Goal: Transaction & Acquisition: Purchase product/service

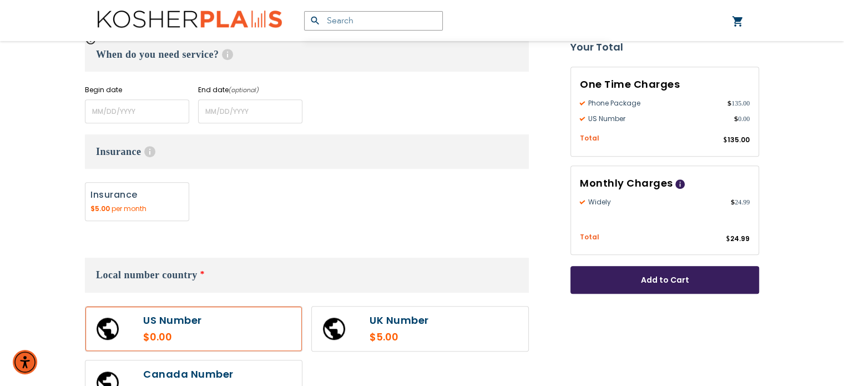
scroll to position [500, 0]
click at [152, 110] on input "name" at bounding box center [137, 110] width 104 height 24
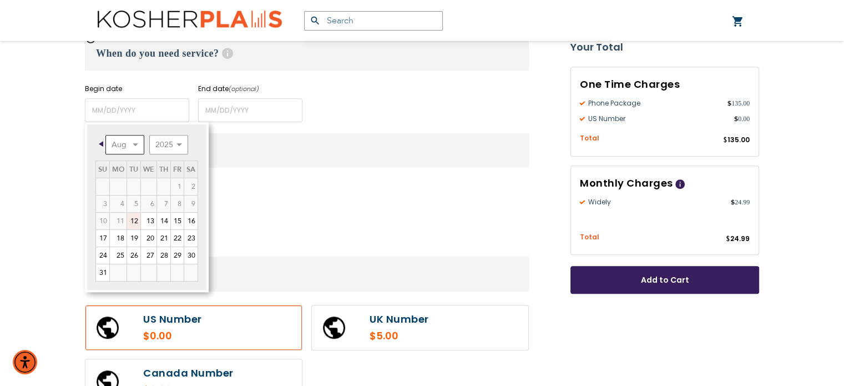
click at [136, 146] on select "Aug Sep Oct Nov Dec" at bounding box center [124, 144] width 39 height 19
click at [137, 184] on link "2" at bounding box center [133, 186] width 13 height 17
type input "[DATE]"
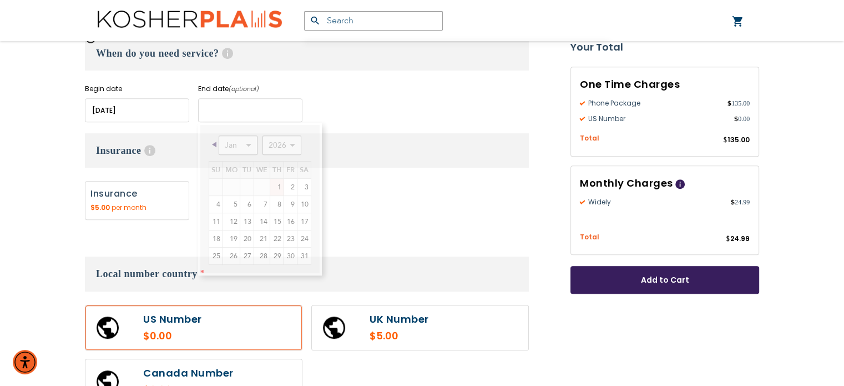
click at [238, 110] on input "name" at bounding box center [250, 110] width 104 height 24
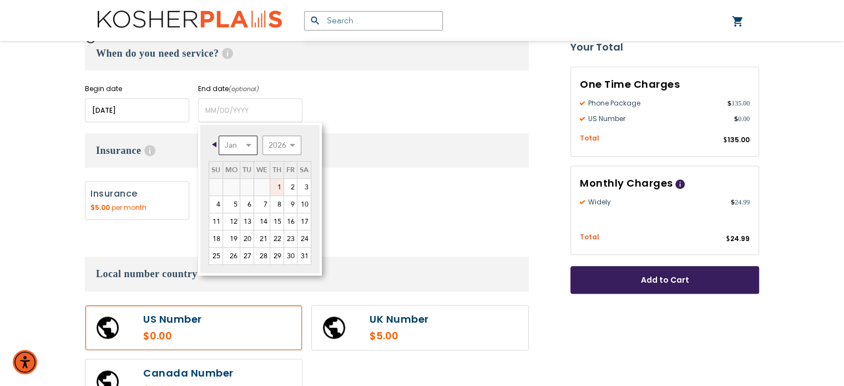
click at [249, 142] on select "Jan Feb Mar Apr May Jun [DATE] Aug Sep Oct Nov Dec" at bounding box center [238, 144] width 39 height 19
click at [543, 128] on form "Widely $24.99 /month Unlimited incoming calls Unlimited calls to Israel landlin…" at bounding box center [422, 208] width 674 height 931
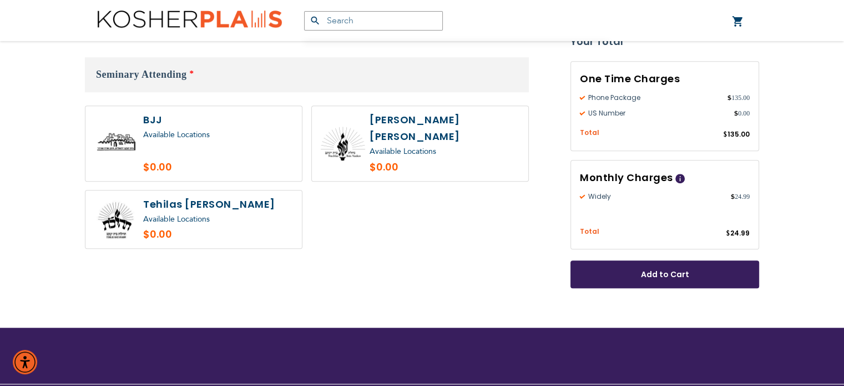
scroll to position [888, 0]
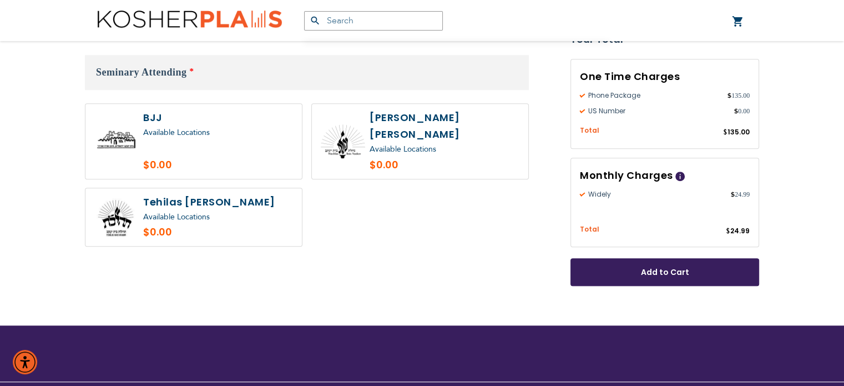
click at [190, 188] on label at bounding box center [193, 217] width 216 height 58
radio input "true"
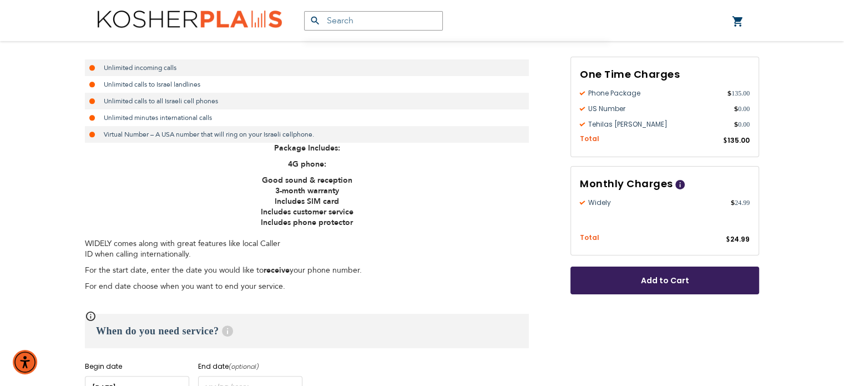
scroll to position [333, 0]
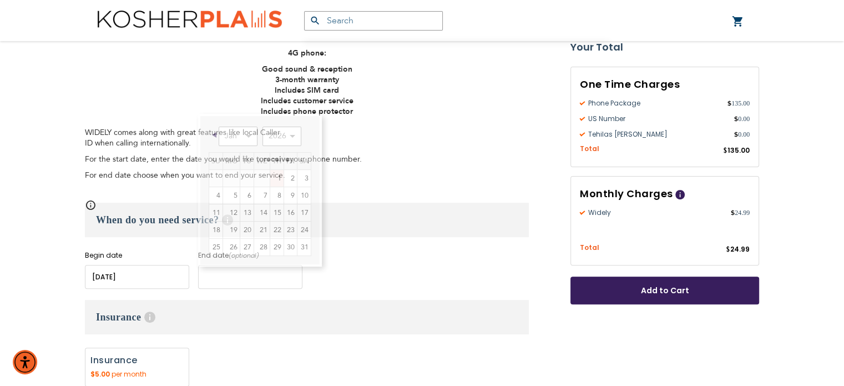
click at [220, 274] on input "name" at bounding box center [250, 277] width 104 height 24
click at [248, 135] on select "Jan Feb Mar Apr May Jun [DATE] Aug Sep Oct Nov Dec" at bounding box center [238, 136] width 39 height 19
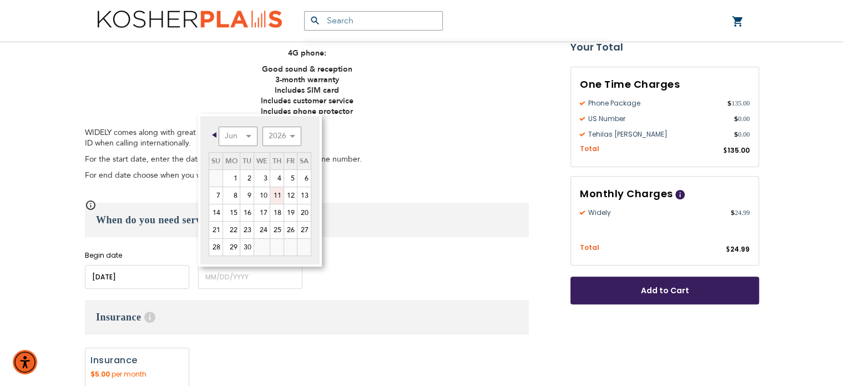
click at [276, 193] on link "11" at bounding box center [276, 195] width 13 height 17
type input "[DATE]"
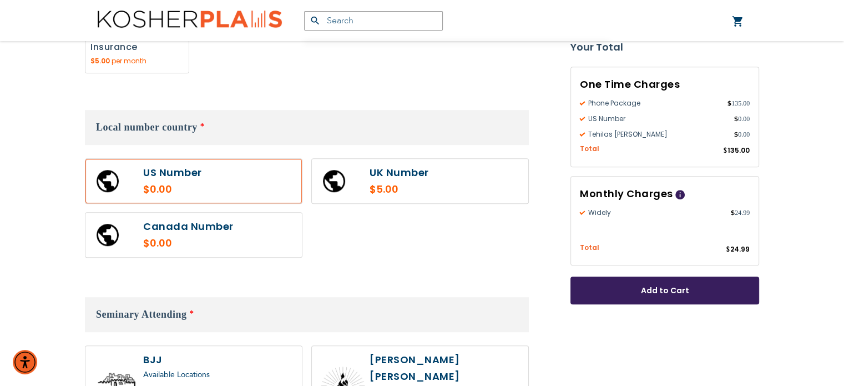
scroll to position [666, 0]
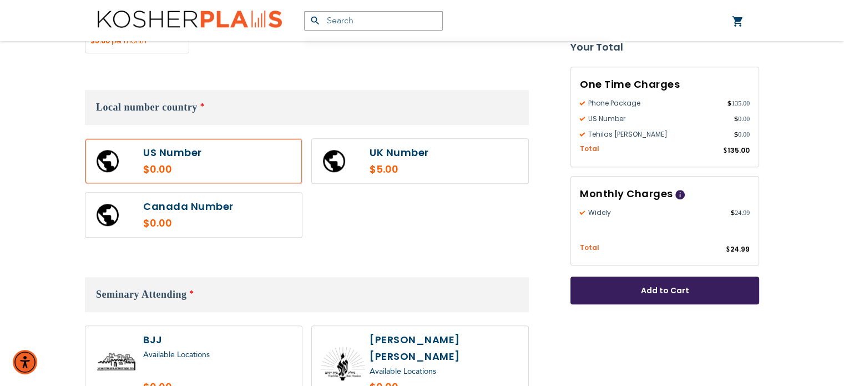
click at [229, 163] on label at bounding box center [193, 161] width 216 height 44
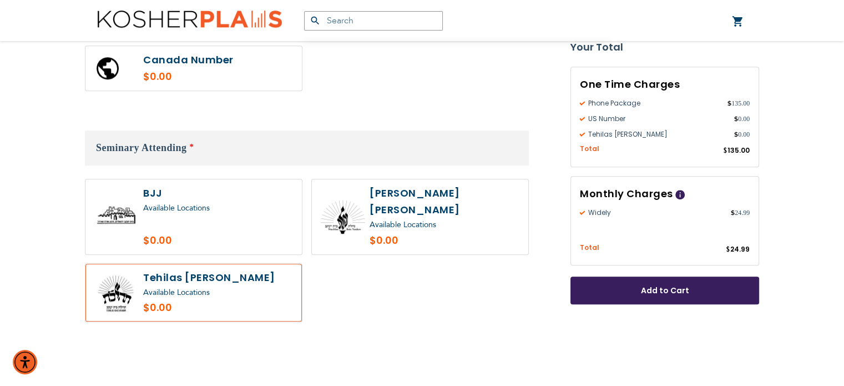
scroll to position [833, 0]
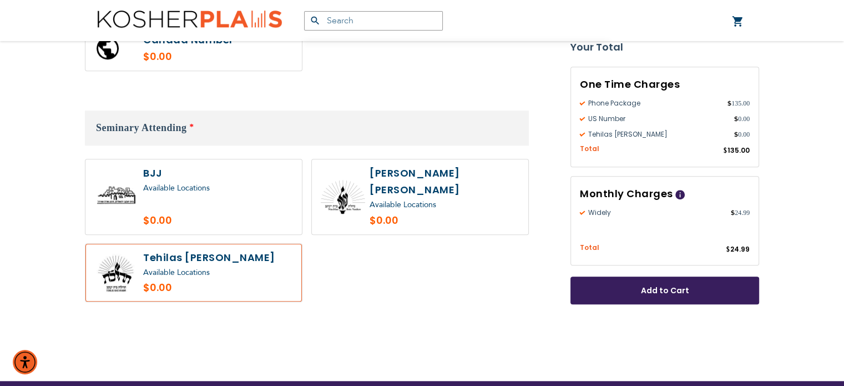
click at [207, 266] on div "Available Locations" at bounding box center [218, 273] width 150 height 14
click at [673, 295] on span "Add to Cart" at bounding box center [664, 291] width 115 height 12
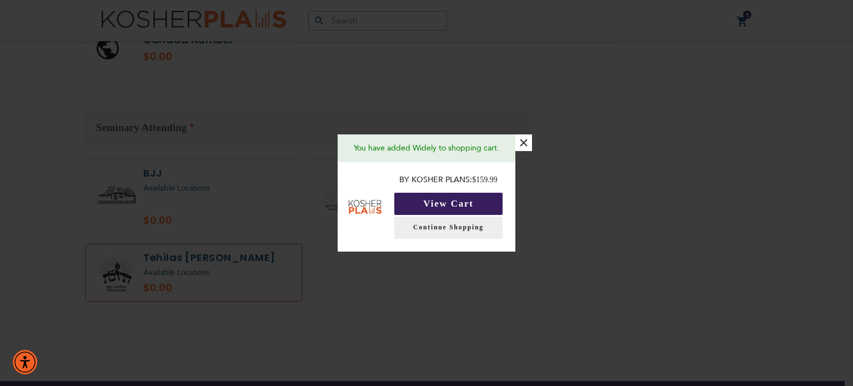
click at [462, 208] on button "View Cart" at bounding box center [448, 204] width 108 height 22
